Goal: Information Seeking & Learning: Learn about a topic

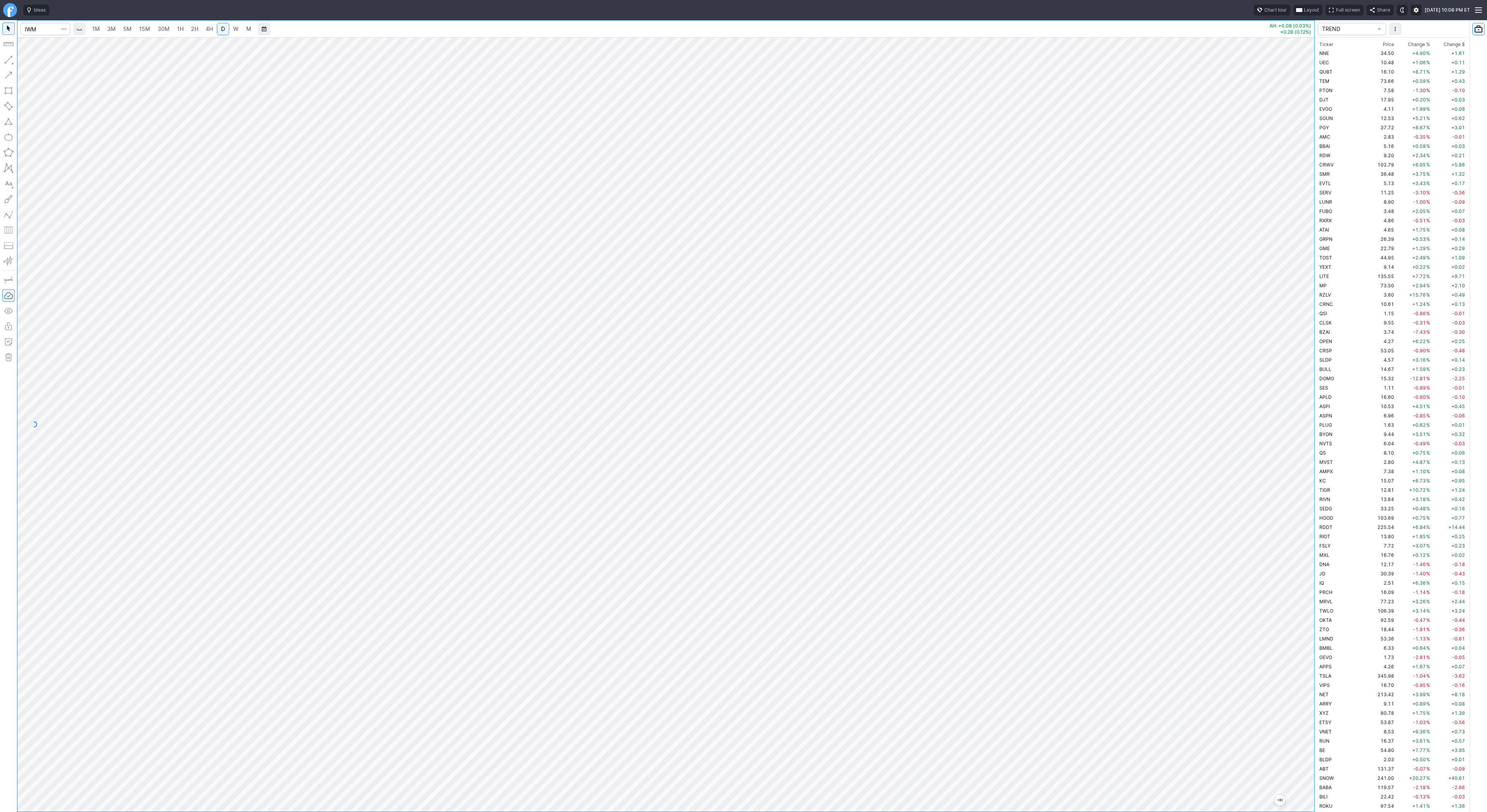
scroll to position [418, 0]
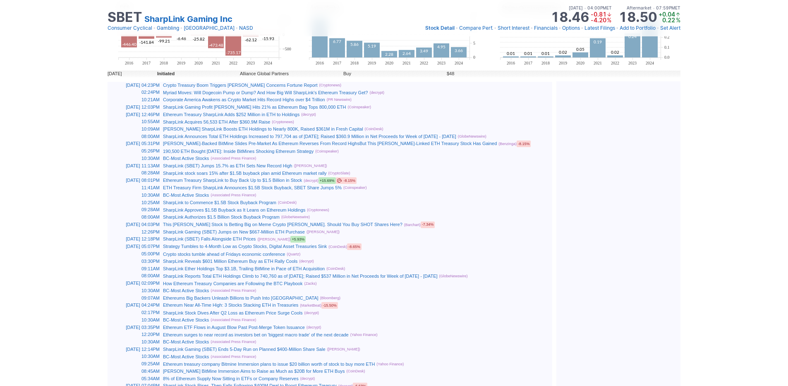
scroll to position [0, 8]
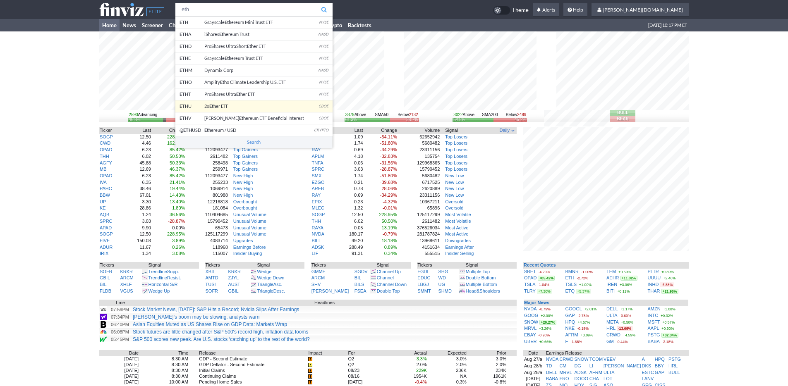
type input "eth"
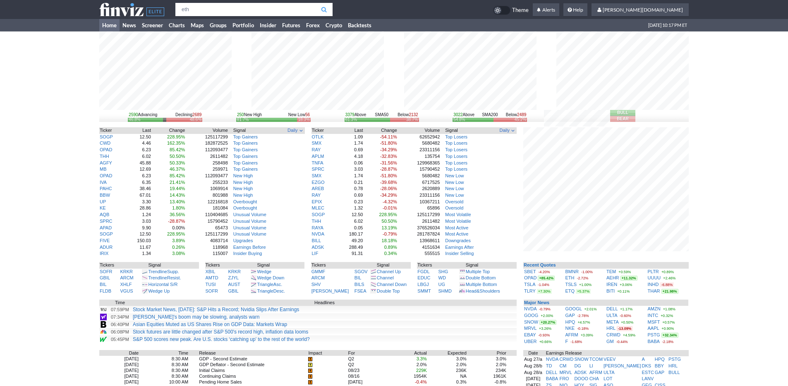
click at [236, 108] on body "eth ETH Grayscale Eth ereum Mini Trust ETF NYSE ETH A iShares Eth ereum Trust N…" at bounding box center [394, 271] width 788 height 542
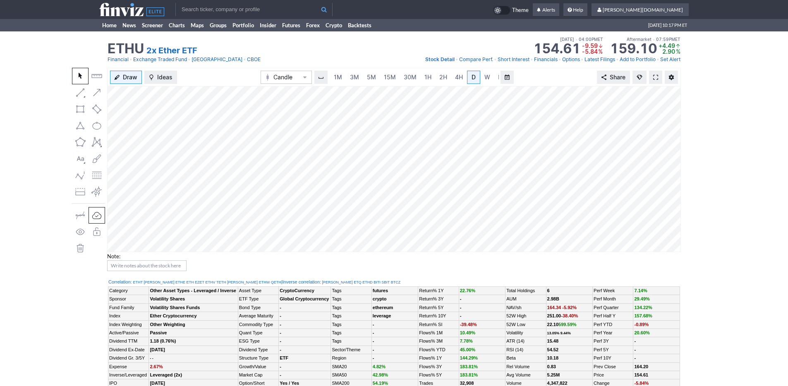
scroll to position [0, 8]
click at [490, 75] on span "M" at bounding box center [493, 77] width 6 height 8
click at [470, 76] on link "D" at bounding box center [465, 77] width 13 height 13
click at [476, 79] on span "W" at bounding box center [479, 77] width 6 height 7
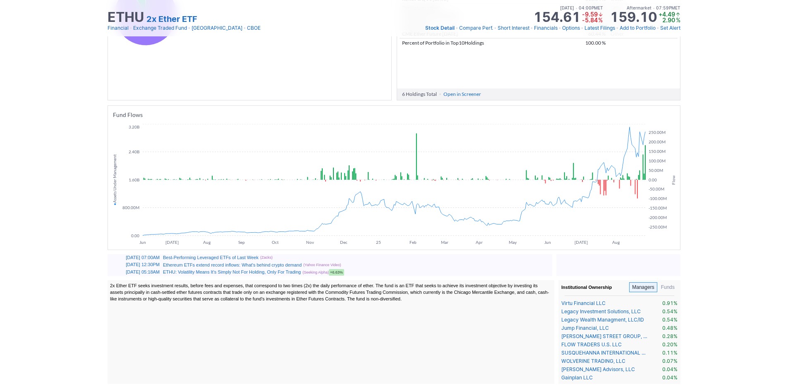
scroll to position [440, 0]
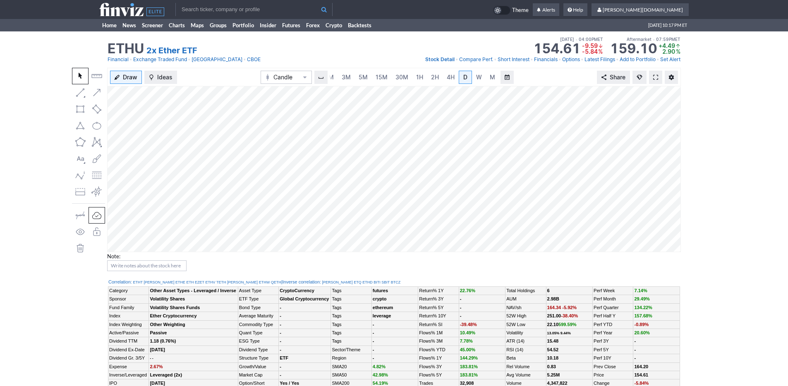
click at [216, 3] on input "text" at bounding box center [253, 9] width 157 height 13
click at [257, 10] on input "eth" at bounding box center [253, 9] width 157 height 13
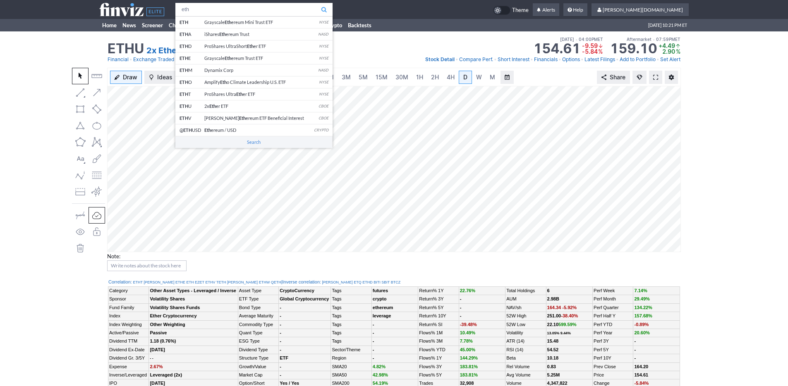
drag, startPoint x: 257, startPoint y: 10, endPoint x: 56, endPoint y: 2, distance: 201.2
click at [56, 2] on td "eth ETH Grayscale Eth ereum Mini Trust ETF NYSE ETH A iShares Eth ereum Trust N…" at bounding box center [394, 9] width 788 height 19
type input "sol"
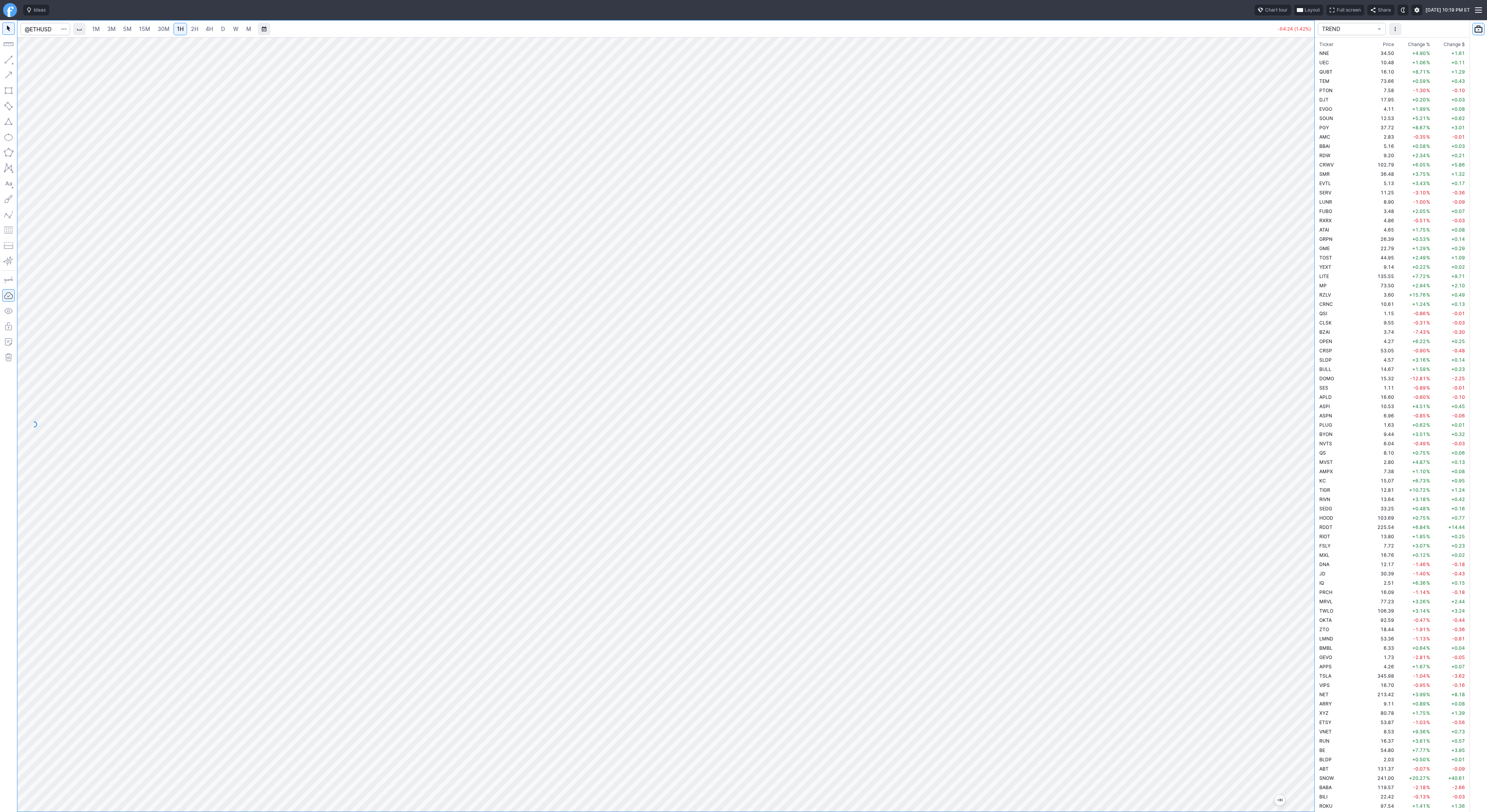
scroll to position [1254, 0]
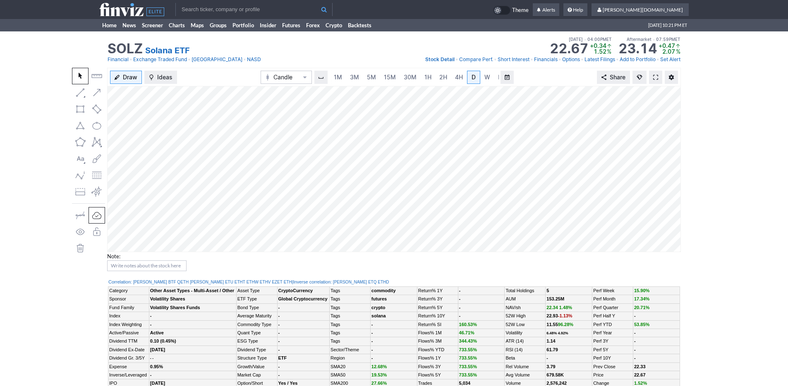
scroll to position [0, 8]
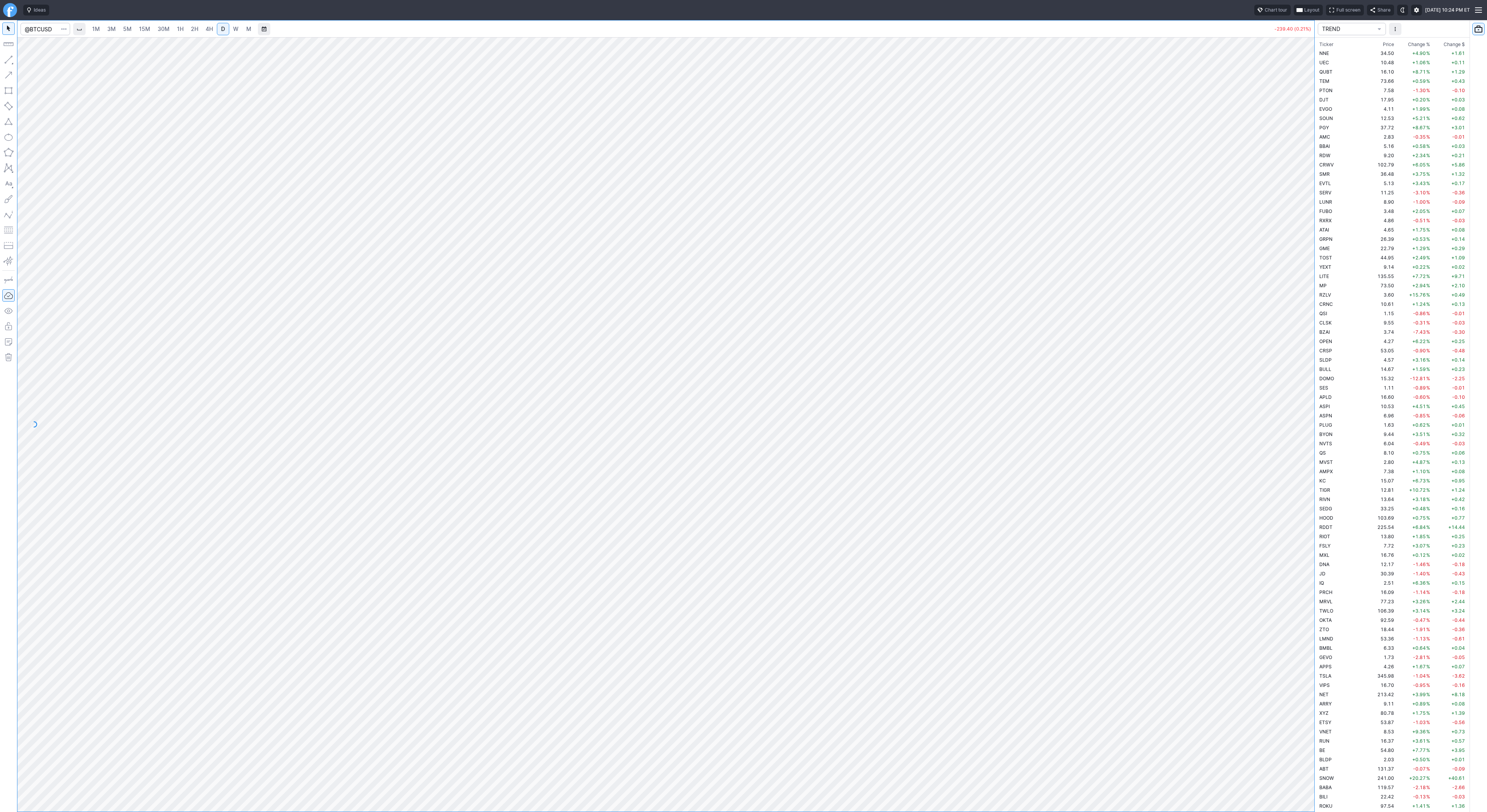
click at [236, 33] on link "W" at bounding box center [235, 28] width 12 height 12
click at [9, 59] on button "button" at bounding box center [7, 59] width 12 height 12
click at [11, 62] on button "button" at bounding box center [7, 59] width 12 height 12
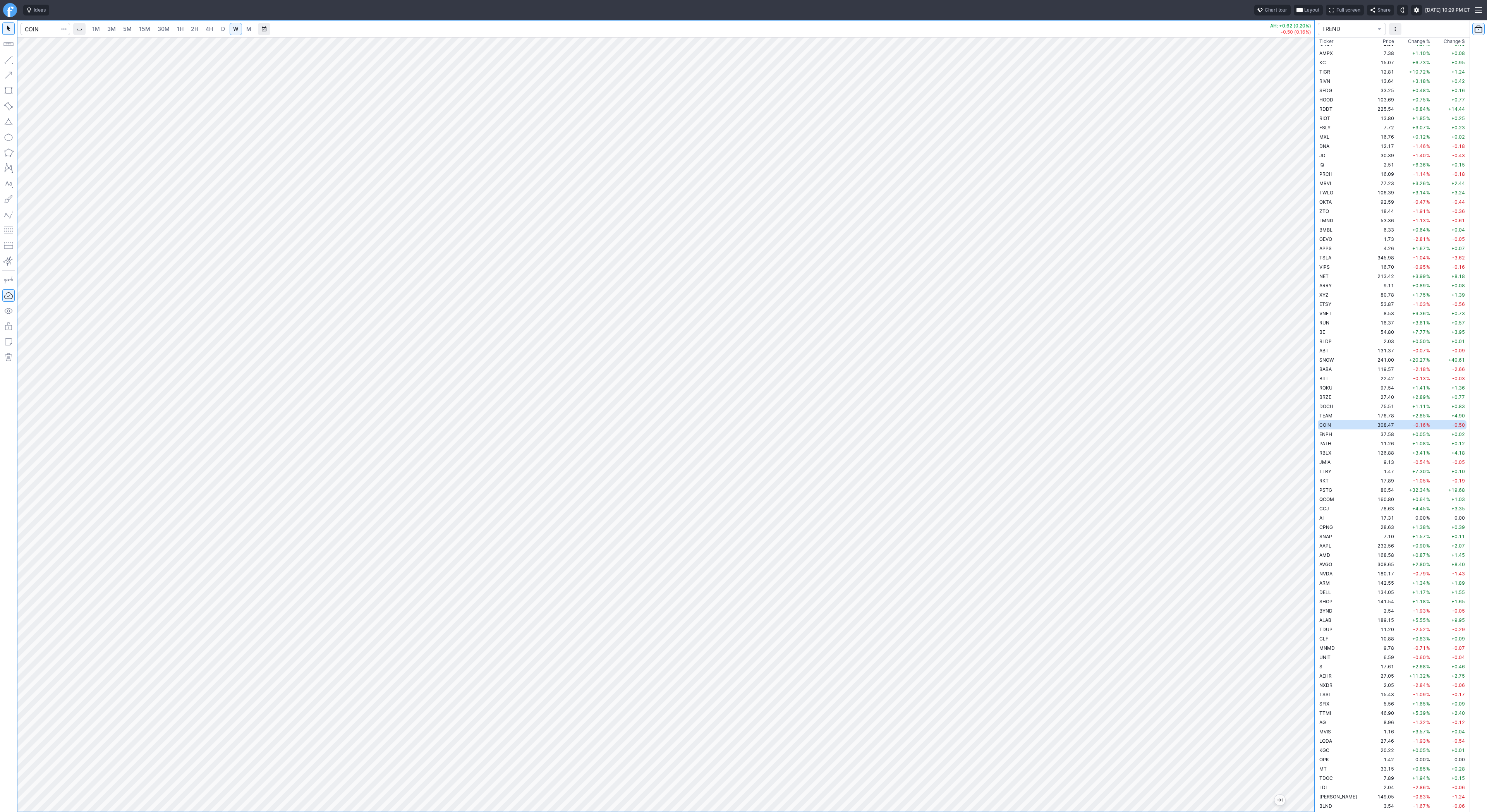
click at [206, 29] on span "4H" at bounding box center [210, 28] width 7 height 7
click at [218, 28] on link "D" at bounding box center [223, 28] width 12 height 12
click at [9, 56] on button "button" at bounding box center [7, 59] width 12 height 12
click at [6, 58] on button "button" at bounding box center [7, 59] width 12 height 12
click at [10, 56] on button "button" at bounding box center [7, 59] width 12 height 12
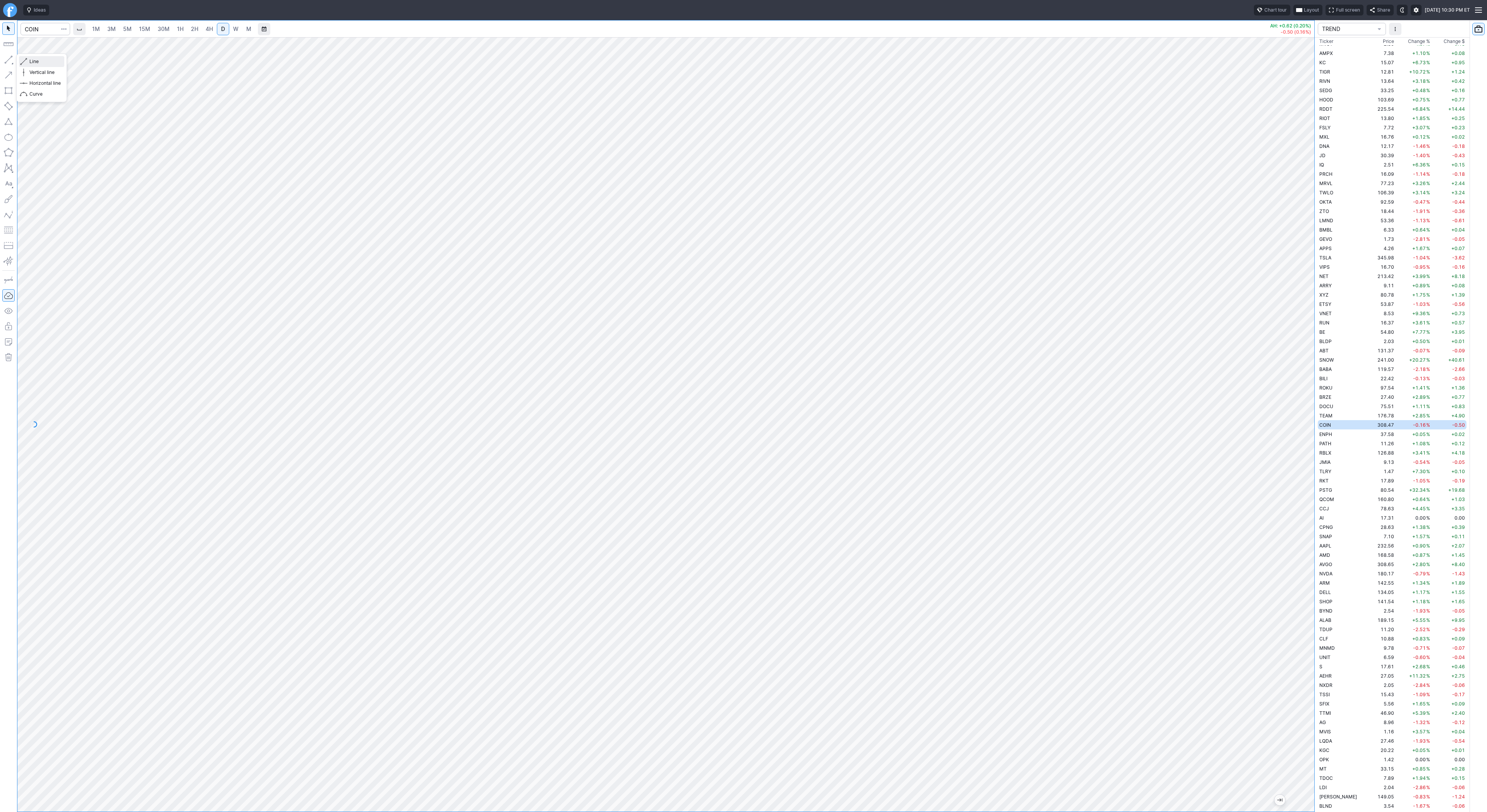
click at [38, 64] on span "Line" at bounding box center [45, 62] width 32 height 7
click at [8, 56] on button "button" at bounding box center [7, 59] width 12 height 12
click at [8, 63] on button "button" at bounding box center [7, 59] width 12 height 12
drag, startPoint x: 1304, startPoint y: 395, endPoint x: 1302, endPoint y: 384, distance: 11.2
click at [1304, 395] on div at bounding box center [1305, 422] width 16 height 755
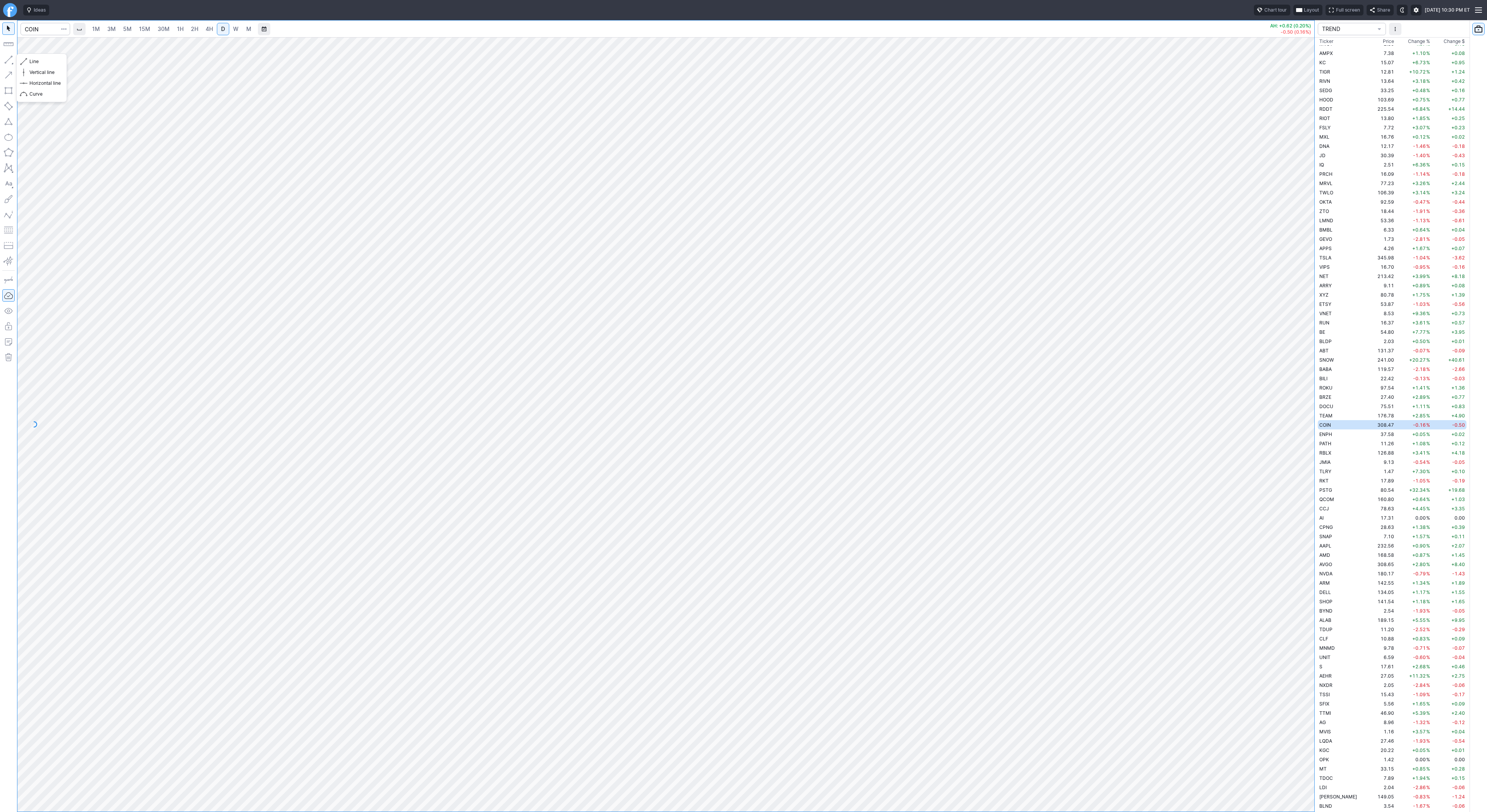
drag, startPoint x: 6, startPoint y: 61, endPoint x: 11, endPoint y: 80, distance: 19.6
click at [6, 61] on button "button" at bounding box center [7, 59] width 12 height 12
click at [43, 28] on input "Search" at bounding box center [45, 28] width 50 height 12
click at [29, 25] on input "Search" at bounding box center [45, 28] width 50 height 12
type input "eth"
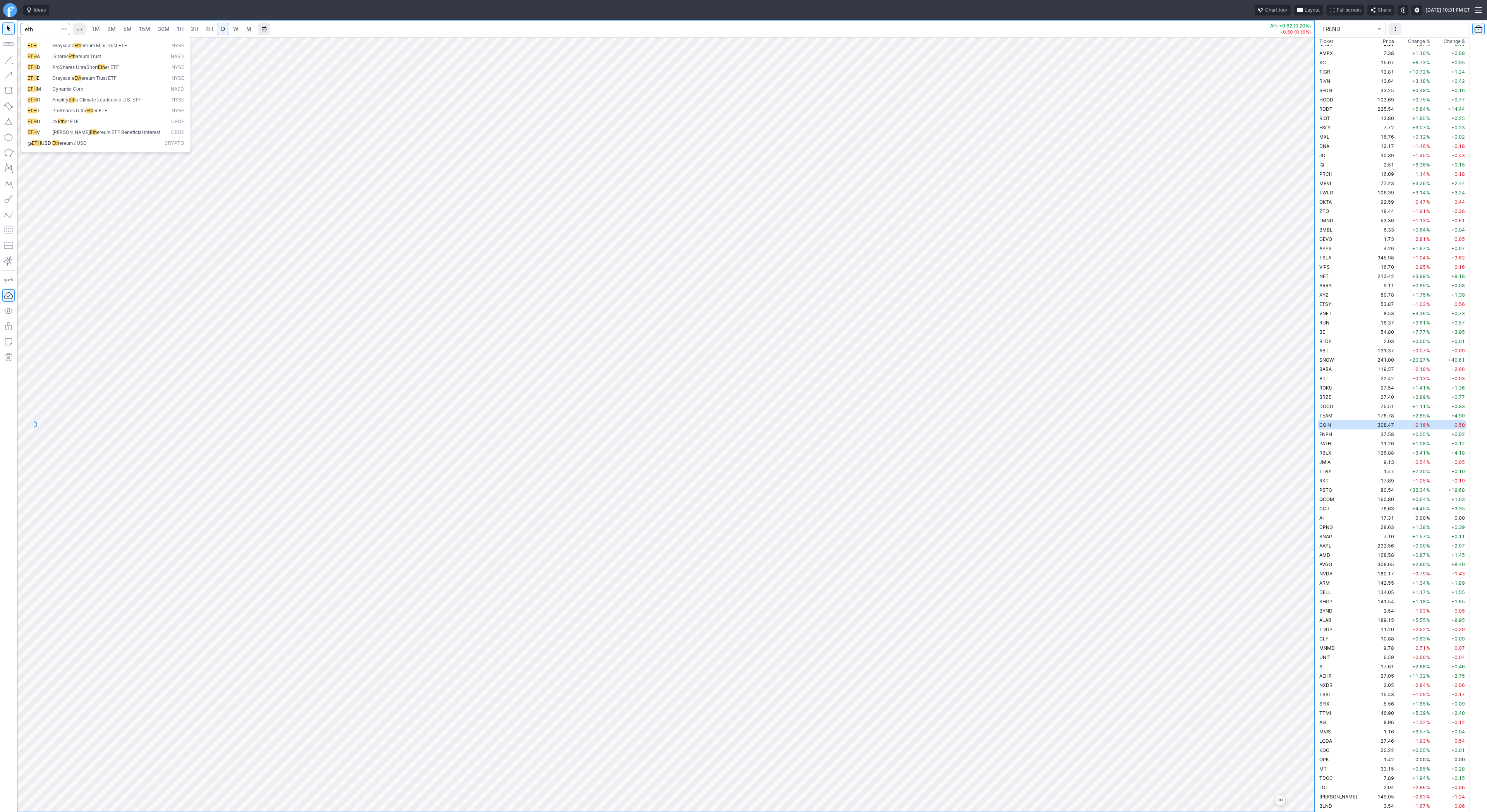
click at [66, 144] on span "ereum / USD" at bounding box center [72, 143] width 27 height 6
click at [1276, 455] on div at bounding box center [666, 425] width 1297 height 775
drag, startPoint x: 1310, startPoint y: 473, endPoint x: 1311, endPoint y: 478, distance: 5.1
click at [1311, 478] on div at bounding box center [1305, 422] width 16 height 755
click at [233, 30] on span "W" at bounding box center [236, 29] width 6 height 7
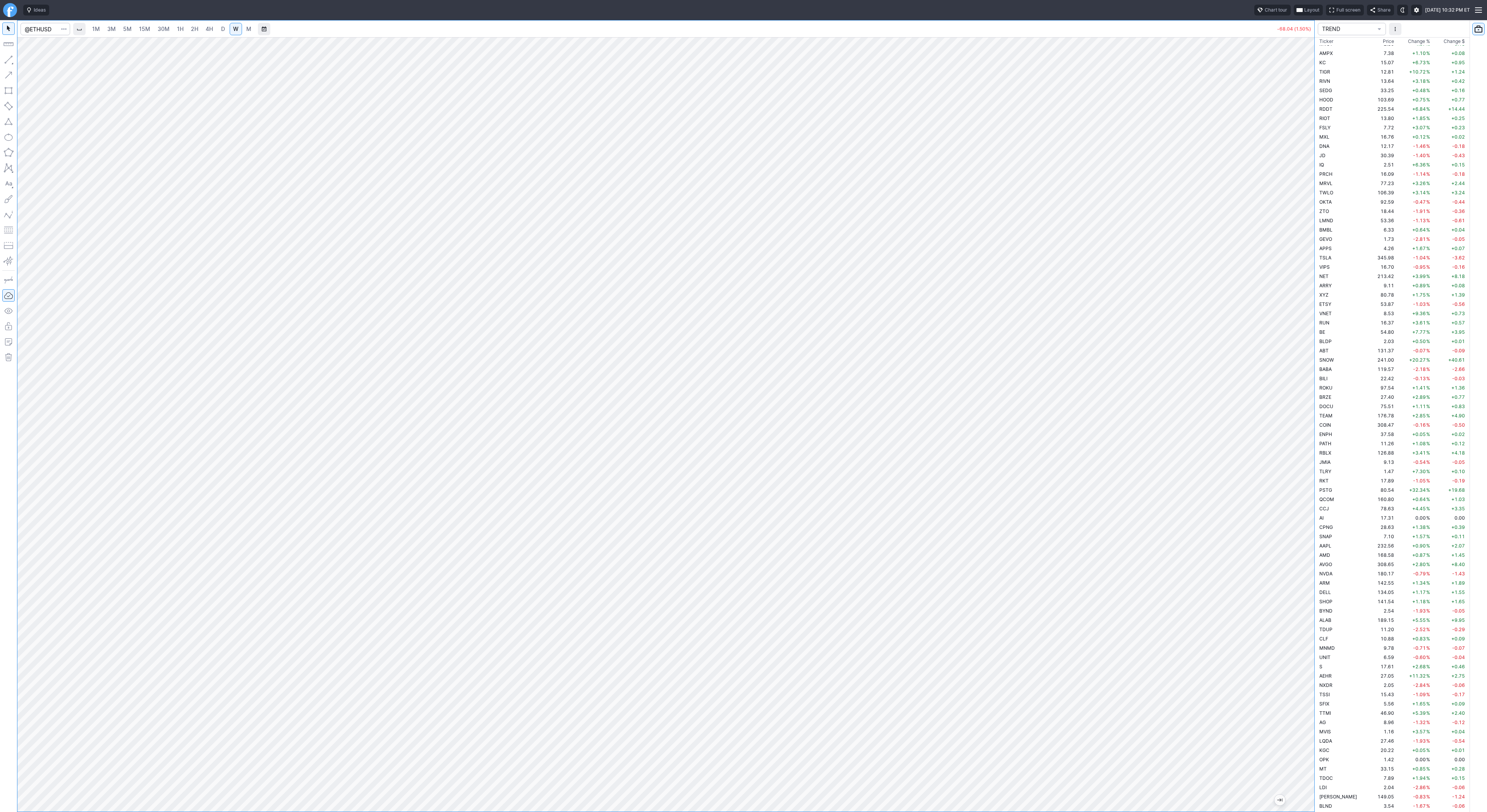
click at [1259, 433] on div at bounding box center [666, 425] width 1297 height 775
click at [40, 32] on input "Search" at bounding box center [45, 28] width 50 height 12
type input "coin"
click at [47, 31] on input "Search" at bounding box center [45, 28] width 50 height 12
type input "pltr"
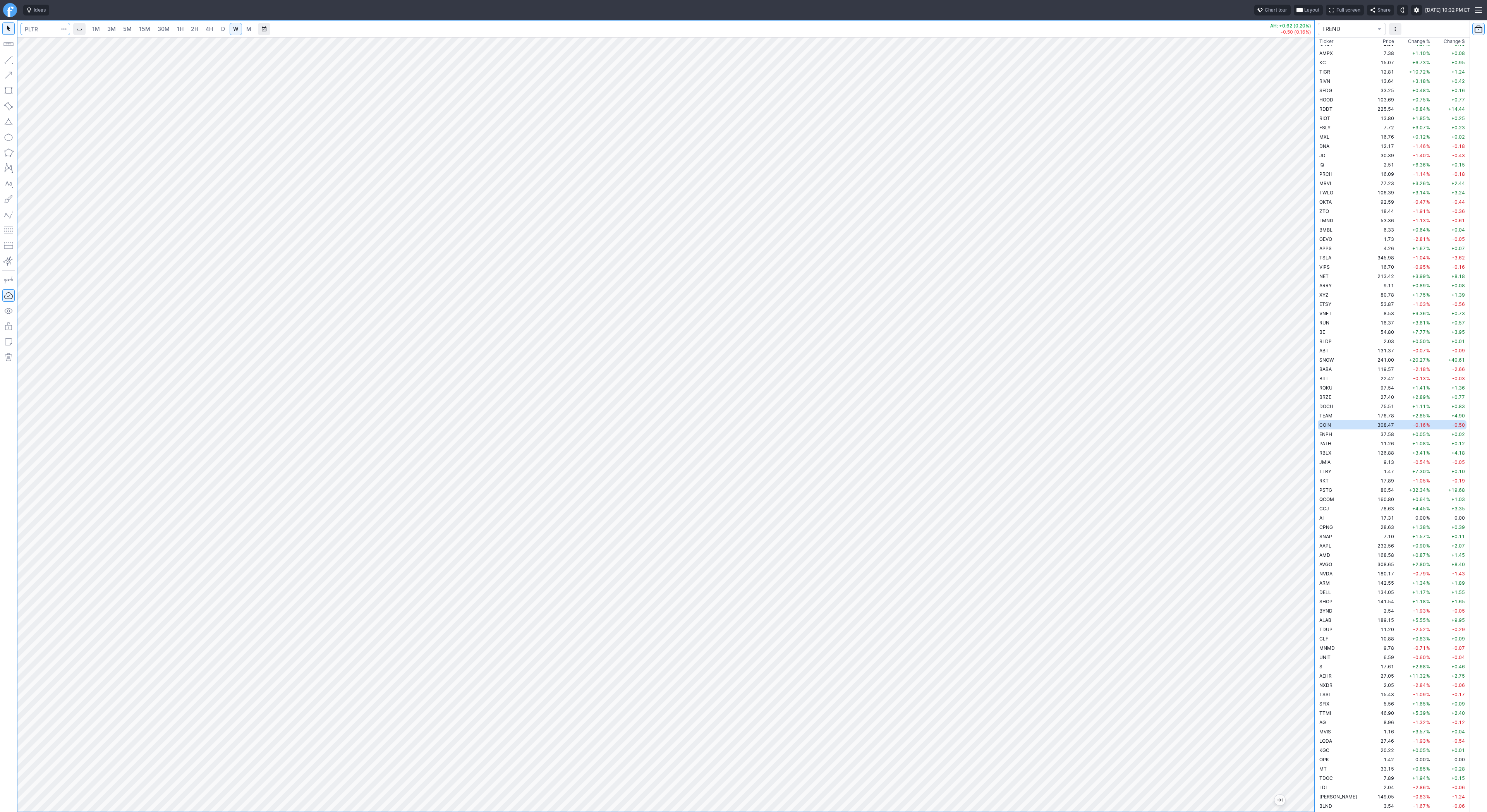
scroll to position [1254, 0]
drag, startPoint x: 1302, startPoint y: 262, endPoint x: 1317, endPoint y: 321, distance: 60.9
click at [1317, 321] on div "1M 3M 5M 15M 30M 1H 2H 4H D W M AH: -0.58 (0.37%) +1.40 (0.89%) TREND Ticker Pr…" at bounding box center [743, 416] width 1487 height 791
click at [211, 28] on span "4H" at bounding box center [210, 28] width 7 height 7
click at [182, 30] on link "1H" at bounding box center [180, 28] width 13 height 12
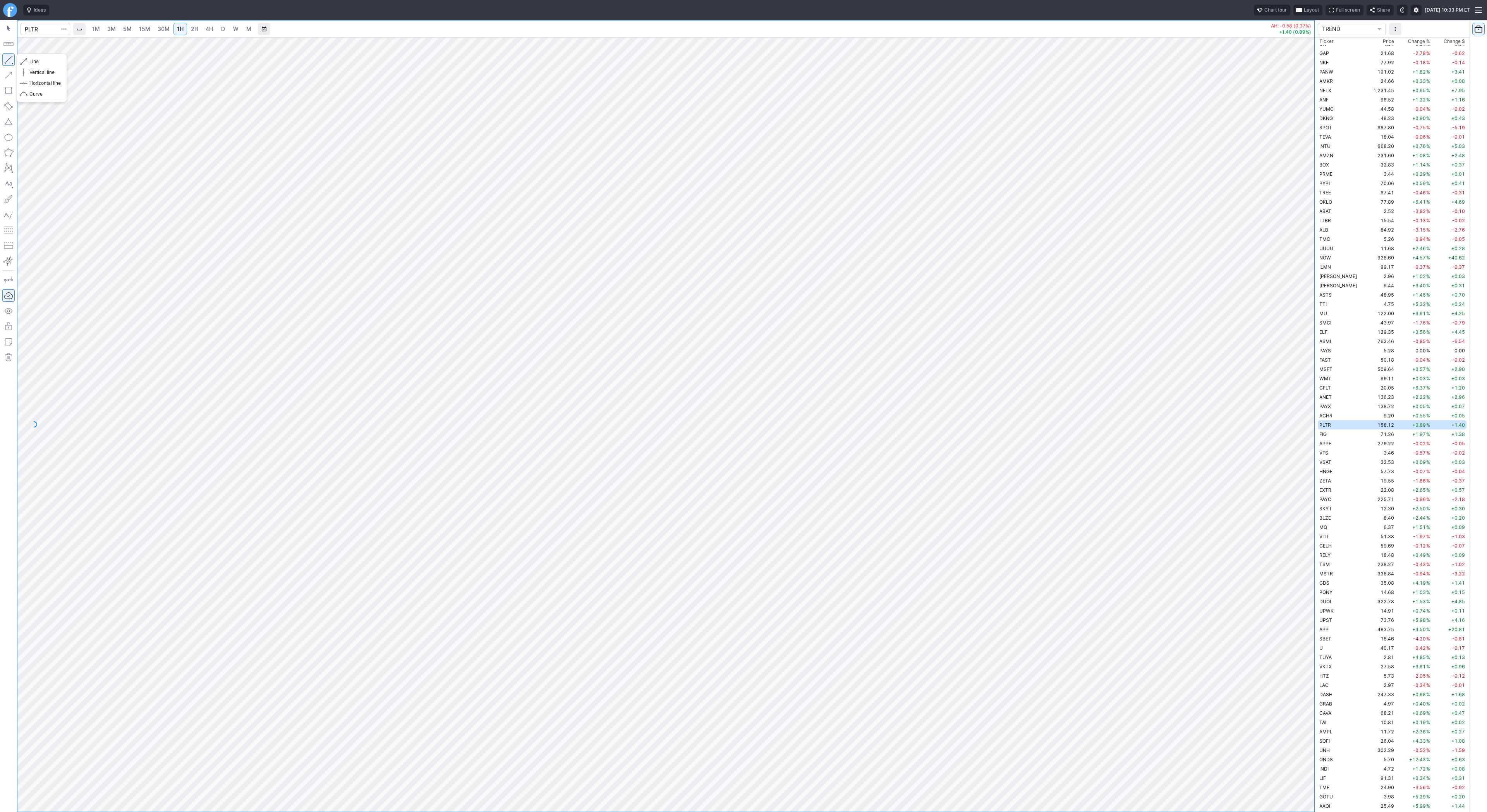
click at [9, 62] on button "button" at bounding box center [7, 59] width 12 height 12
click at [10, 62] on button "button" at bounding box center [7, 59] width 12 height 12
click at [7, 57] on button "button" at bounding box center [7, 59] width 12 height 12
drag, startPoint x: 32, startPoint y: 60, endPoint x: 57, endPoint y: 93, distance: 41.4
click at [32, 61] on span "Line" at bounding box center [45, 62] width 32 height 7
